Goal: Use online tool/utility: Utilize a website feature to perform a specific function

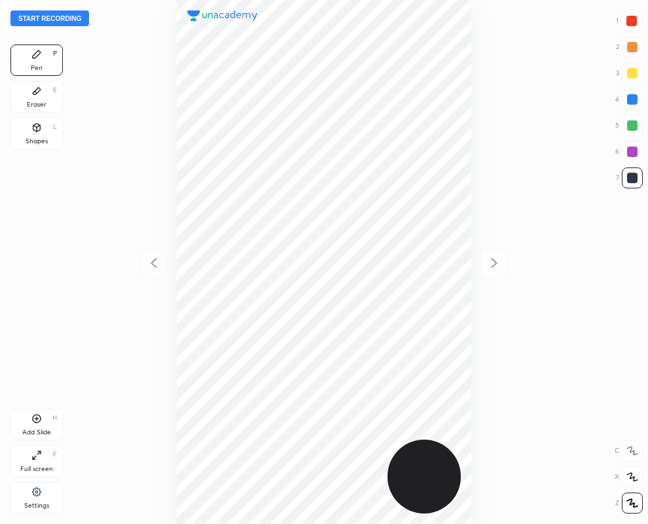
scroll to position [524, 439]
click at [625, 18] on div at bounding box center [631, 20] width 21 height 21
click at [633, 175] on div at bounding box center [632, 178] width 10 height 10
click at [37, 96] on icon at bounding box center [36, 91] width 10 height 10
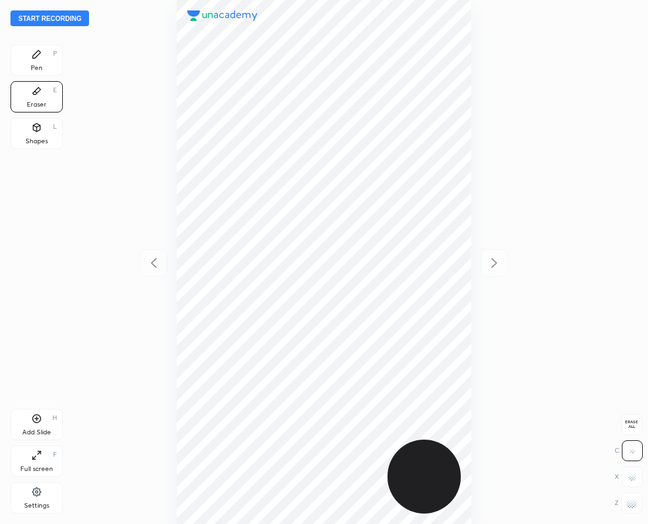
click at [637, 508] on div at bounding box center [631, 503] width 21 height 21
click at [43, 60] on div "Pen P" at bounding box center [36, 60] width 52 height 31
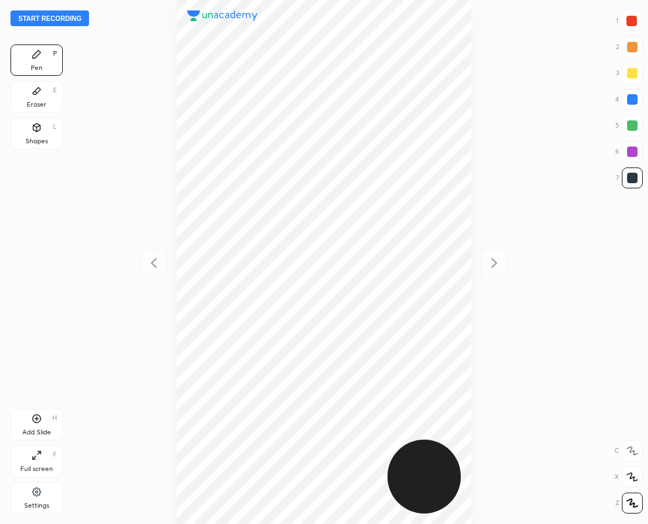
click at [634, 17] on div at bounding box center [631, 21] width 10 height 10
drag, startPoint x: 636, startPoint y: 99, endPoint x: 624, endPoint y: 107, distance: 13.8
click at [634, 102] on div at bounding box center [632, 99] width 10 height 10
drag, startPoint x: 636, startPoint y: 178, endPoint x: 615, endPoint y: 181, distance: 20.6
click at [633, 179] on div at bounding box center [632, 178] width 10 height 10
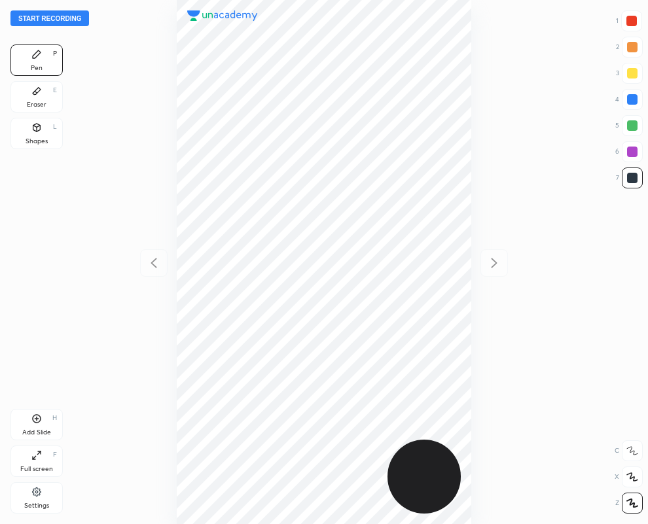
drag, startPoint x: 633, startPoint y: 20, endPoint x: 593, endPoint y: 46, distance: 47.7
click at [632, 21] on div at bounding box center [631, 21] width 10 height 10
click at [628, 179] on div at bounding box center [632, 178] width 10 height 10
click at [50, 429] on div "Add Slide H" at bounding box center [36, 424] width 52 height 31
click at [632, 18] on div at bounding box center [631, 21] width 10 height 10
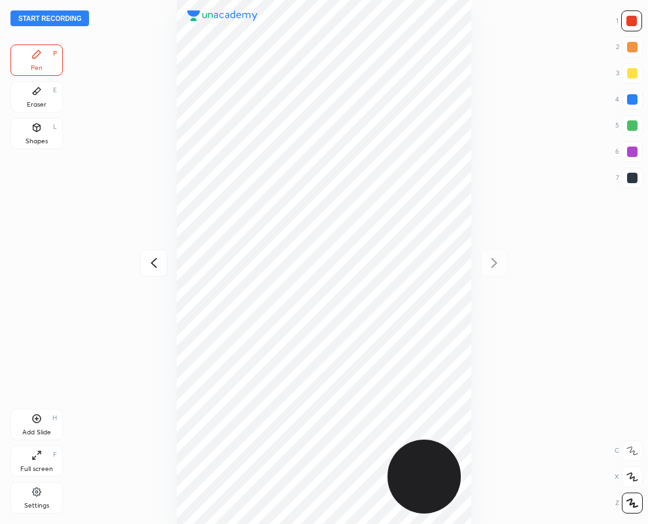
click at [632, 99] on div at bounding box center [632, 99] width 10 height 10
click at [151, 264] on icon at bounding box center [154, 263] width 16 height 16
click at [494, 266] on icon at bounding box center [494, 263] width 16 height 16
drag, startPoint x: 38, startPoint y: 95, endPoint x: 168, endPoint y: 146, distance: 139.3
click at [37, 94] on icon at bounding box center [36, 91] width 10 height 10
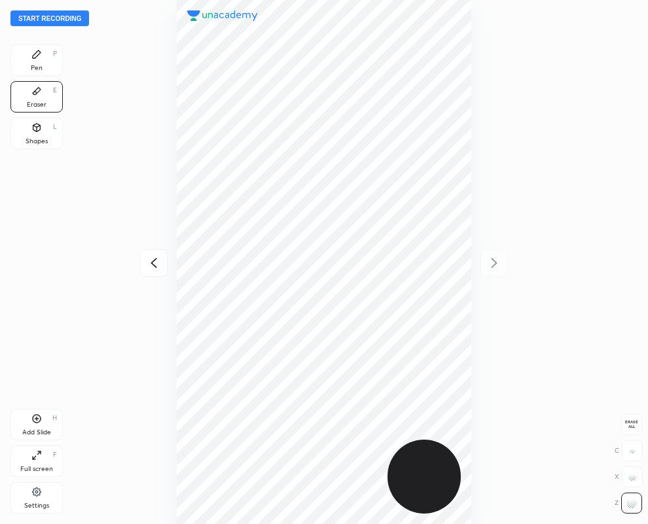
click at [27, 64] on div "Pen P" at bounding box center [36, 60] width 52 height 31
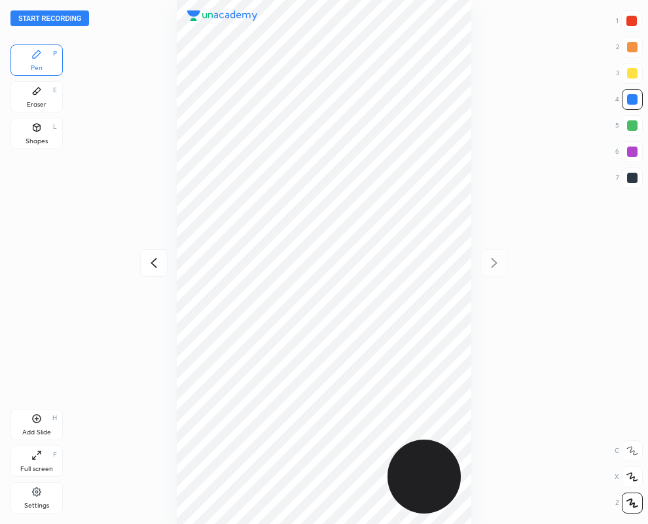
click at [636, 16] on div at bounding box center [631, 21] width 10 height 10
click at [633, 98] on div at bounding box center [632, 99] width 10 height 10
click at [154, 260] on icon at bounding box center [154, 263] width 6 height 10
drag, startPoint x: 494, startPoint y: 259, endPoint x: 485, endPoint y: 257, distance: 9.5
click at [492, 259] on icon at bounding box center [494, 263] width 16 height 16
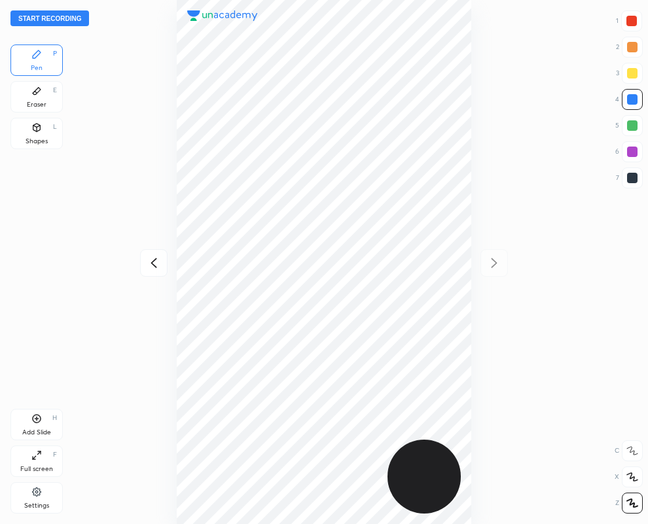
click at [632, 181] on div at bounding box center [632, 178] width 10 height 10
click at [634, 99] on div at bounding box center [632, 99] width 10 height 10
click at [632, 24] on div at bounding box center [631, 21] width 10 height 10
drag, startPoint x: 634, startPoint y: 149, endPoint x: 530, endPoint y: 201, distance: 115.9
click at [632, 151] on div at bounding box center [632, 152] width 10 height 10
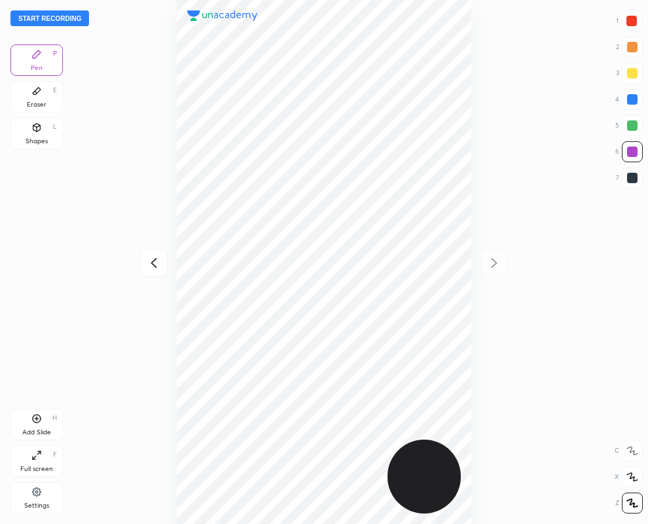
click at [151, 260] on icon at bounding box center [154, 263] width 16 height 16
click at [38, 20] on button "Start recording" at bounding box center [49, 18] width 79 height 16
click at [495, 262] on icon at bounding box center [495, 263] width 6 height 10
click at [151, 261] on icon at bounding box center [154, 263] width 16 height 16
click at [496, 262] on icon at bounding box center [495, 263] width 6 height 10
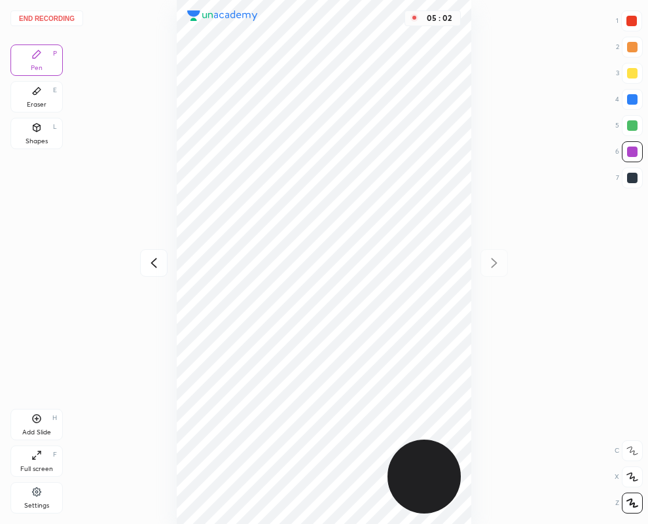
click at [71, 18] on button "End recording" at bounding box center [46, 18] width 73 height 16
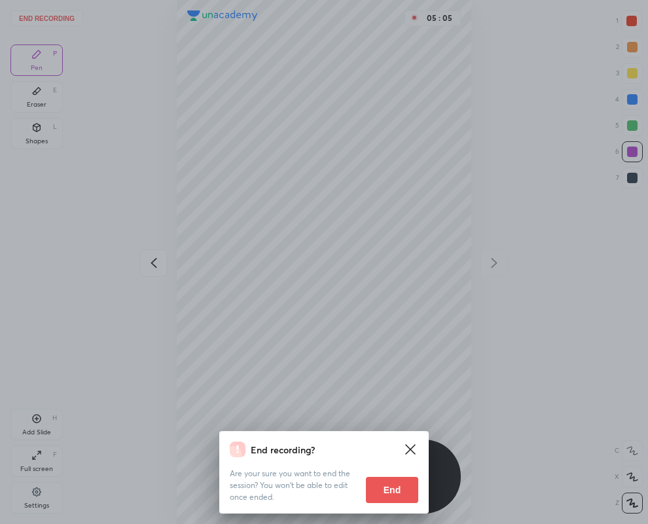
drag, startPoint x: 389, startPoint y: 486, endPoint x: 35, endPoint y: 460, distance: 355.1
click at [390, 486] on button "End" at bounding box center [392, 490] width 52 height 26
